Goal: Task Accomplishment & Management: Use online tool/utility

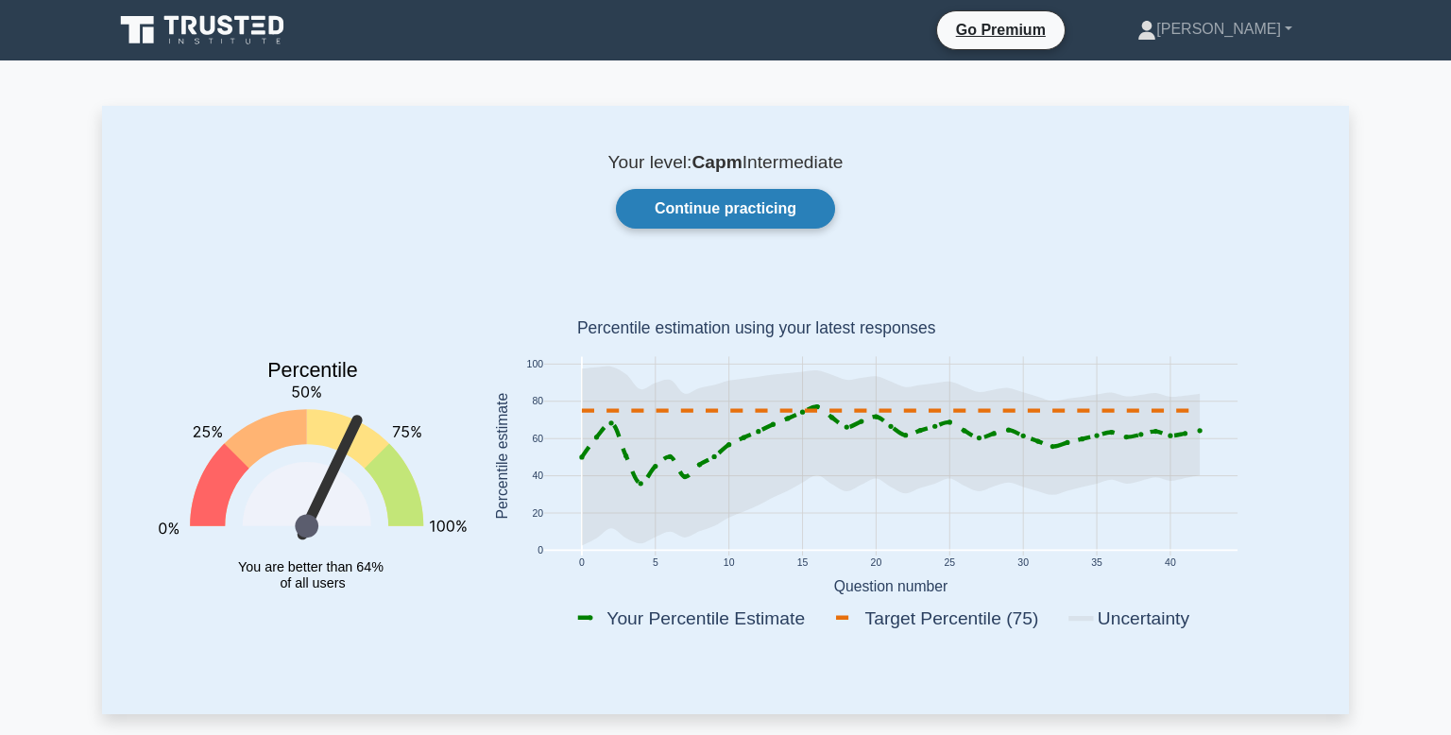
click at [756, 196] on link "Continue practicing" at bounding box center [725, 209] width 219 height 40
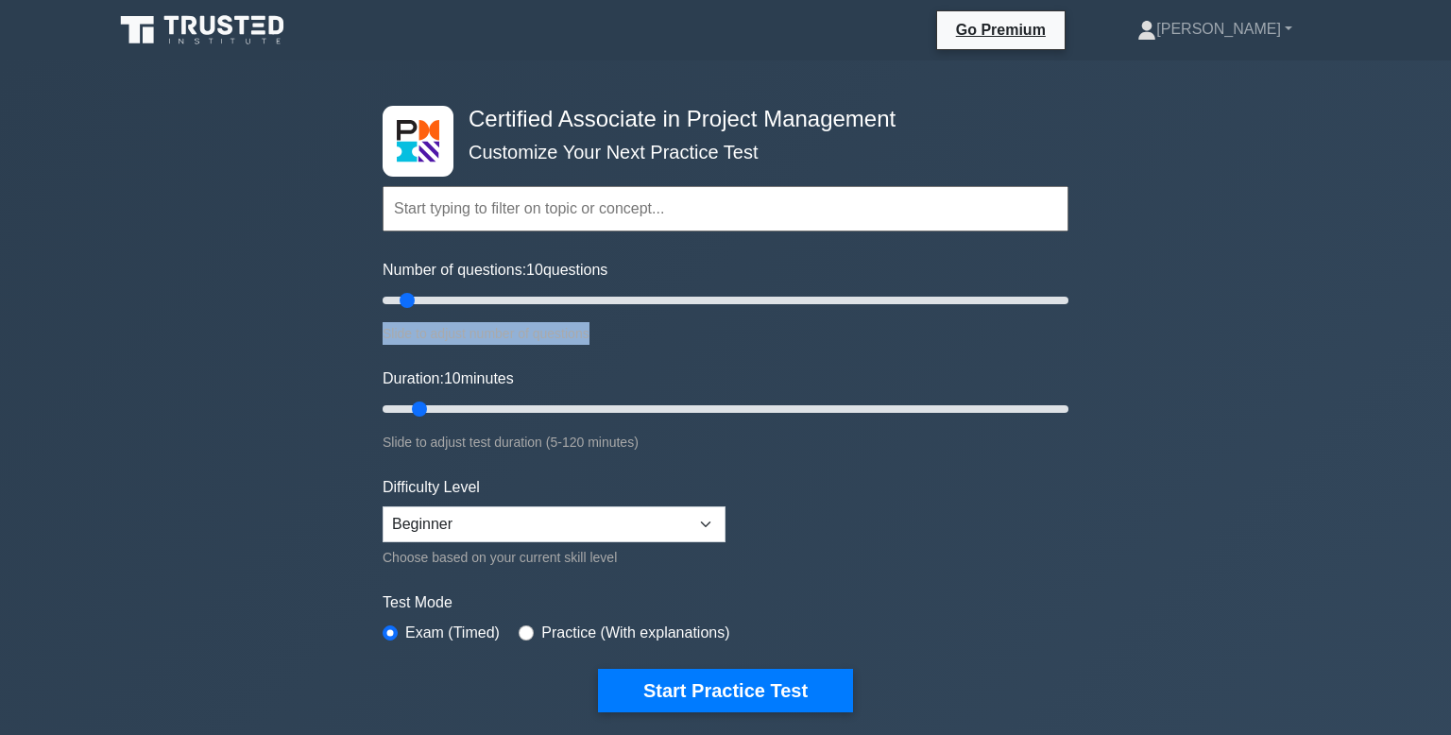
drag, startPoint x: 471, startPoint y: 312, endPoint x: 646, endPoint y: 332, distance: 175.9
click at [646, 332] on div "Number of questions: 10 questions Slide to adjust number of questions" at bounding box center [726, 302] width 686 height 86
click at [411, 304] on input "Number of questions: 10 questions" at bounding box center [726, 300] width 686 height 23
type input "150"
click at [542, 404] on input "Duration: 10 minutes" at bounding box center [726, 409] width 686 height 23
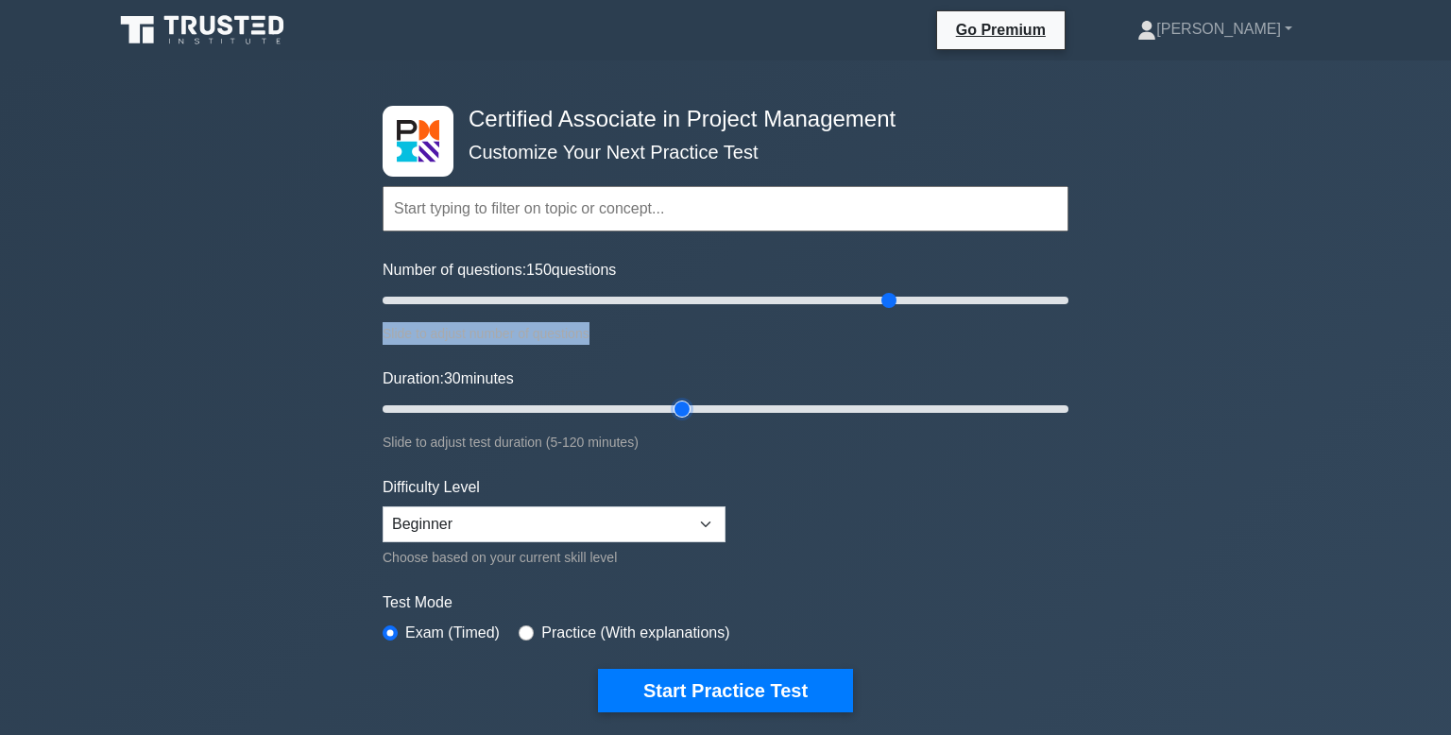
click at [684, 406] on input "Duration: 30 minutes" at bounding box center [726, 409] width 686 height 23
click at [783, 405] on input "Duration: 55 minutes" at bounding box center [726, 409] width 686 height 23
click at [931, 404] on input "Duration: 75 minutes" at bounding box center [726, 409] width 686 height 23
type input "120"
click at [1047, 403] on input "Duration: 100 minutes" at bounding box center [726, 409] width 686 height 23
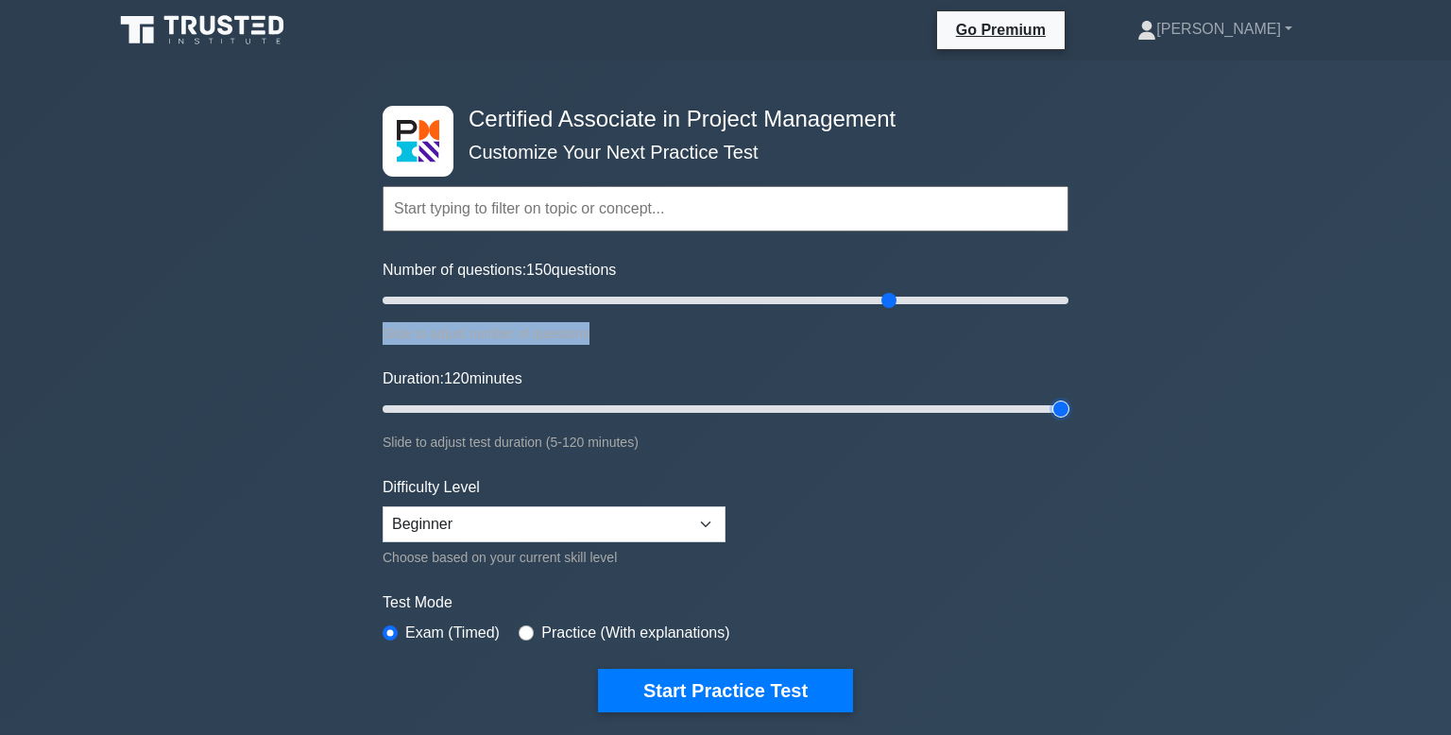
click at [1057, 408] on input "Duration: 120 minutes" at bounding box center [726, 409] width 686 height 23
click at [320, 343] on div "Certified Associate in Project Management Customize Your Next Practice Test Top…" at bounding box center [725, 636] width 1451 height 1153
click at [529, 638] on div "Practice (With explanations)" at bounding box center [624, 633] width 211 height 23
click at [529, 632] on input "radio" at bounding box center [526, 632] width 15 height 15
radio input "true"
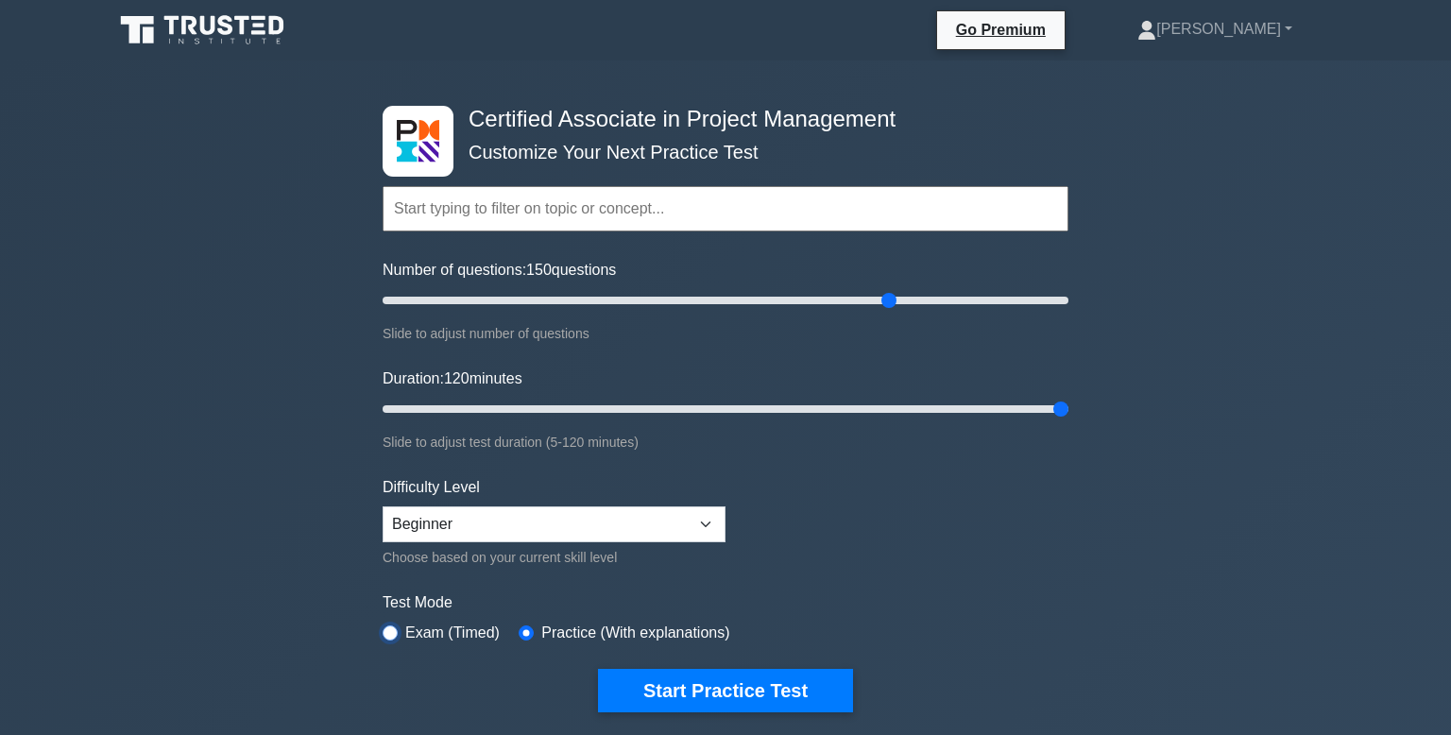
click at [394, 634] on input "radio" at bounding box center [390, 632] width 15 height 15
radio input "true"
type input "5"
click at [396, 411] on input "Duration: 120 minutes" at bounding box center [726, 409] width 686 height 23
click at [1058, 300] on input "Number of questions: 150 questions" at bounding box center [726, 300] width 686 height 23
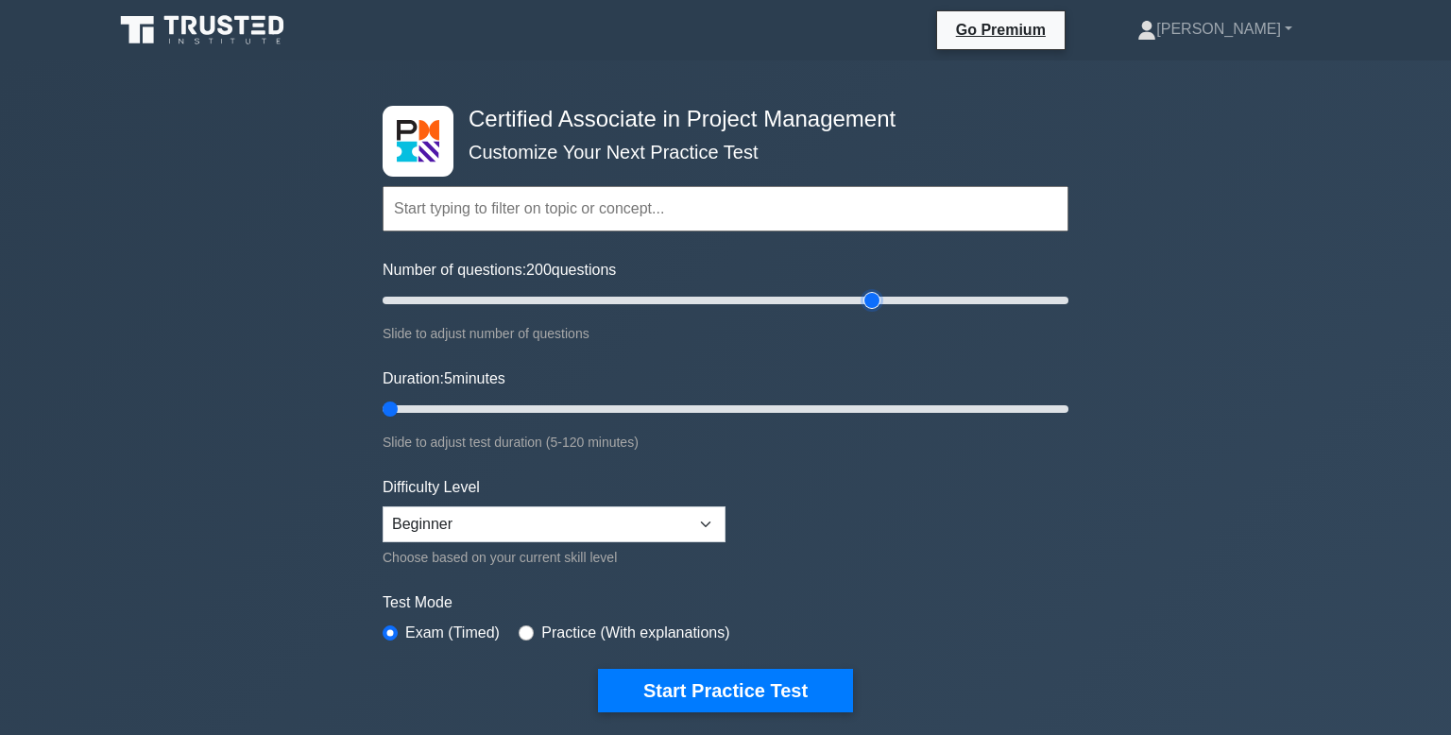
click at [874, 300] on input "Number of questions: 200 questions" at bounding box center [726, 300] width 686 height 23
type input "150"
type input "120"
click at [1063, 410] on input "Duration: 5 minutes" at bounding box center [726, 409] width 686 height 23
click at [1063, 410] on input "Duration: 120 minutes" at bounding box center [726, 409] width 686 height 23
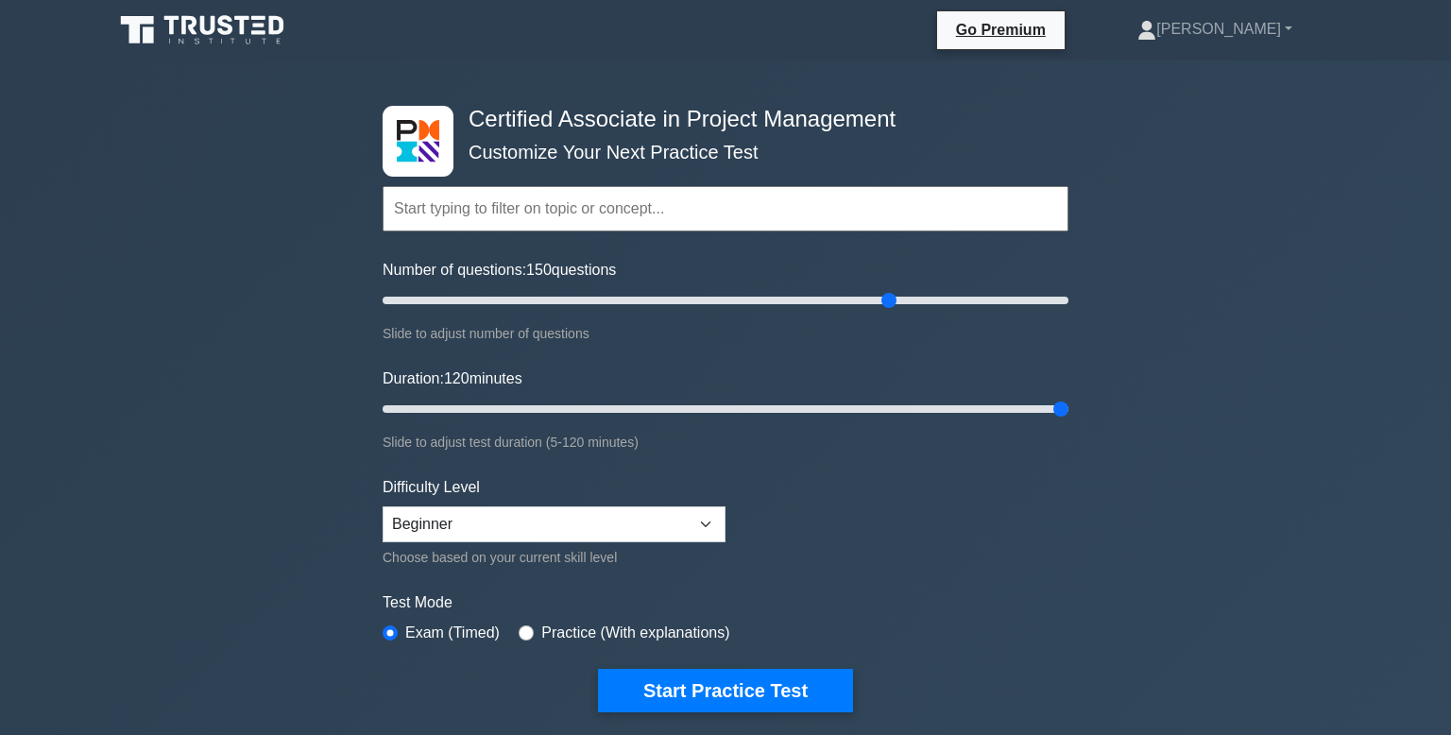
click at [882, 472] on form "Topics Project Scope Management Project Time Management Project Cost Management…" at bounding box center [726, 420] width 686 height 584
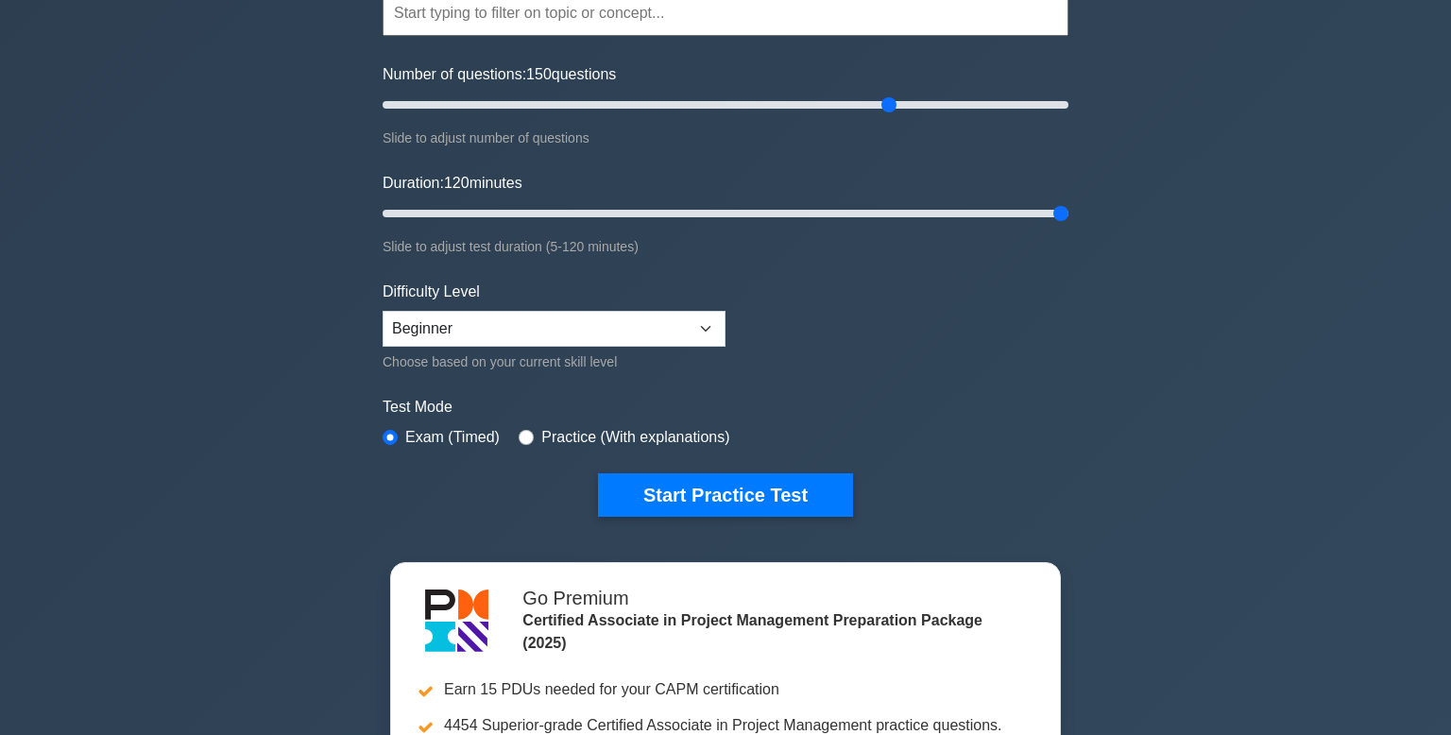
scroll to position [199, 0]
